Goal: Task Accomplishment & Management: Use online tool/utility

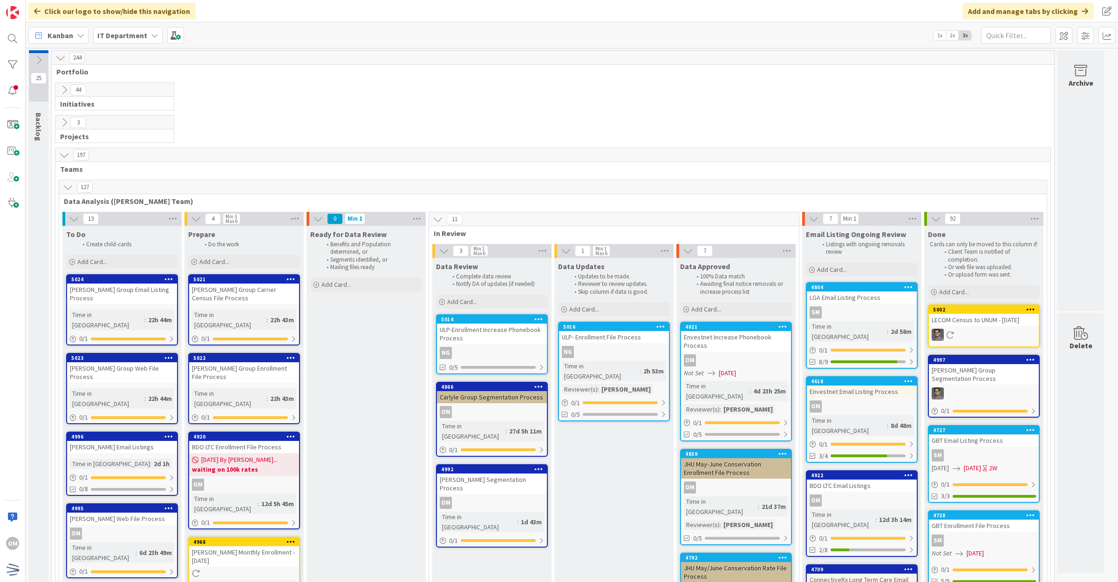
click at [521, 343] on div "ULP-Enrollment Increase Phonebook Process" at bounding box center [492, 334] width 110 height 20
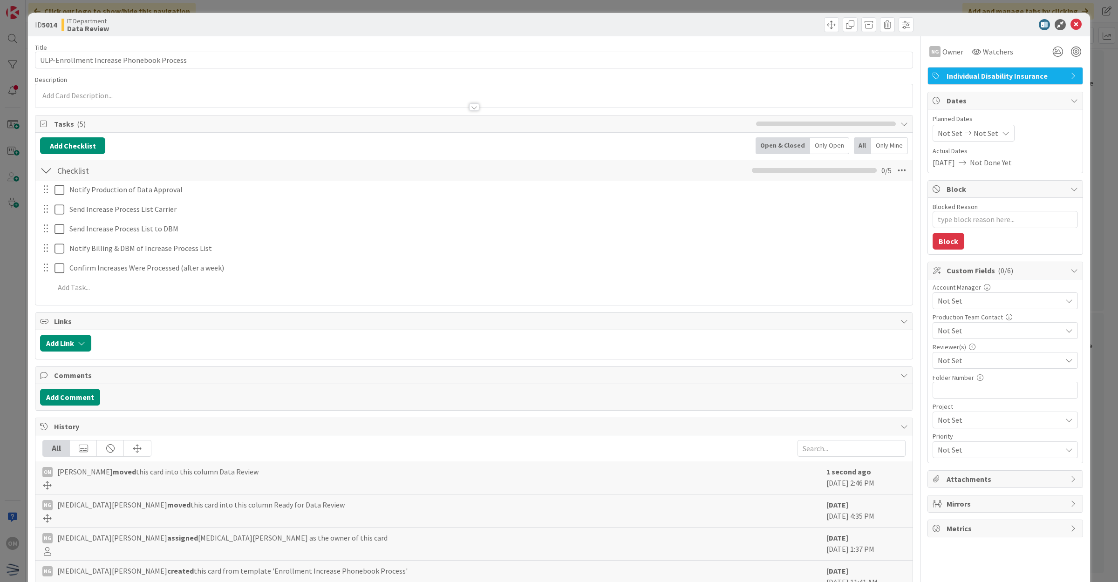
click at [1009, 359] on span "Not Set" at bounding box center [999, 360] width 124 height 11
click at [974, 398] on span "[PERSON_NAME]" at bounding box center [973, 399] width 55 height 14
type textarea "x"
click at [1070, 22] on icon at bounding box center [1075, 24] width 11 height 11
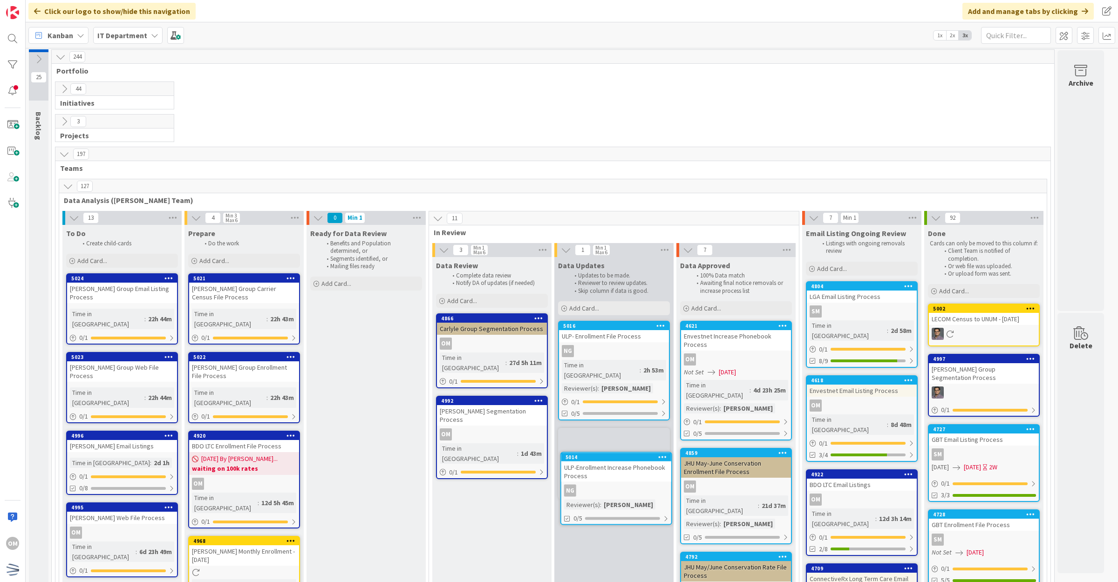
scroll to position [3, 0]
